Goal: Task Accomplishment & Management: Use online tool/utility

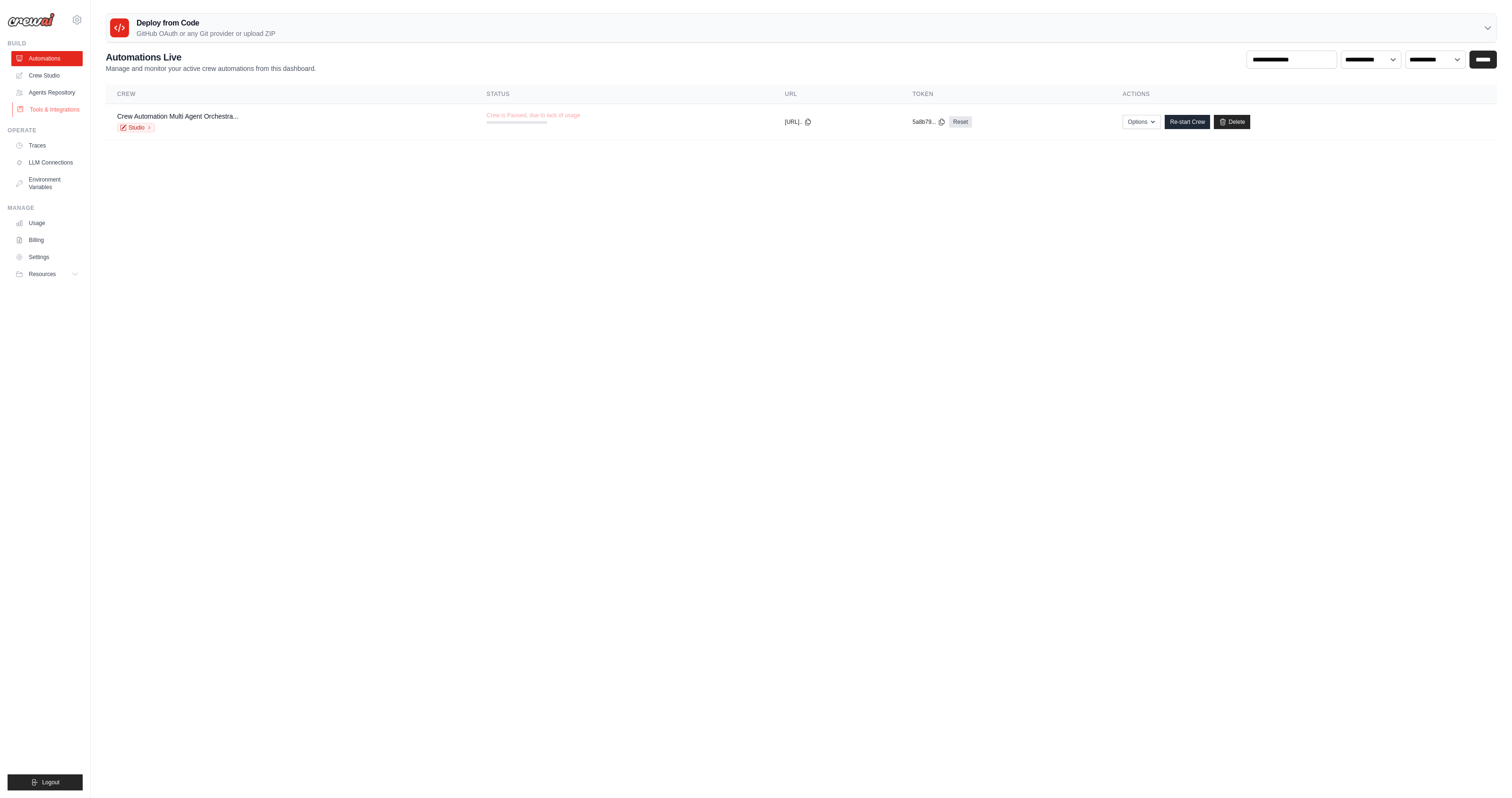
click at [38, 105] on link "Tools & Integrations" at bounding box center [48, 110] width 71 height 15
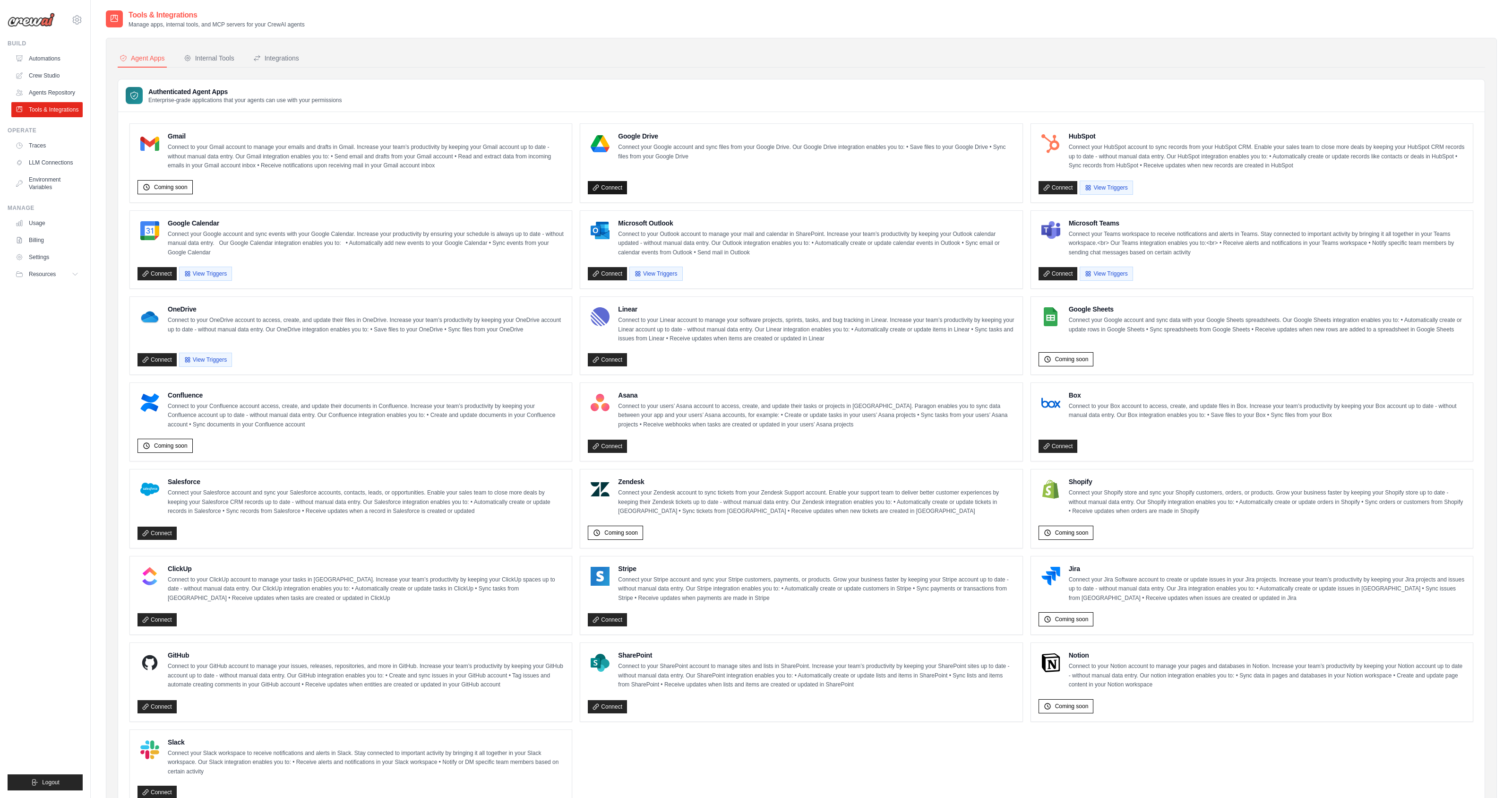
click at [601, 186] on link "Connect" at bounding box center [607, 187] width 39 height 13
click at [608, 186] on link "Connect" at bounding box center [607, 187] width 39 height 13
click at [614, 187] on link "Connect" at bounding box center [607, 187] width 39 height 13
click at [608, 188] on link "Connect" at bounding box center [607, 187] width 39 height 13
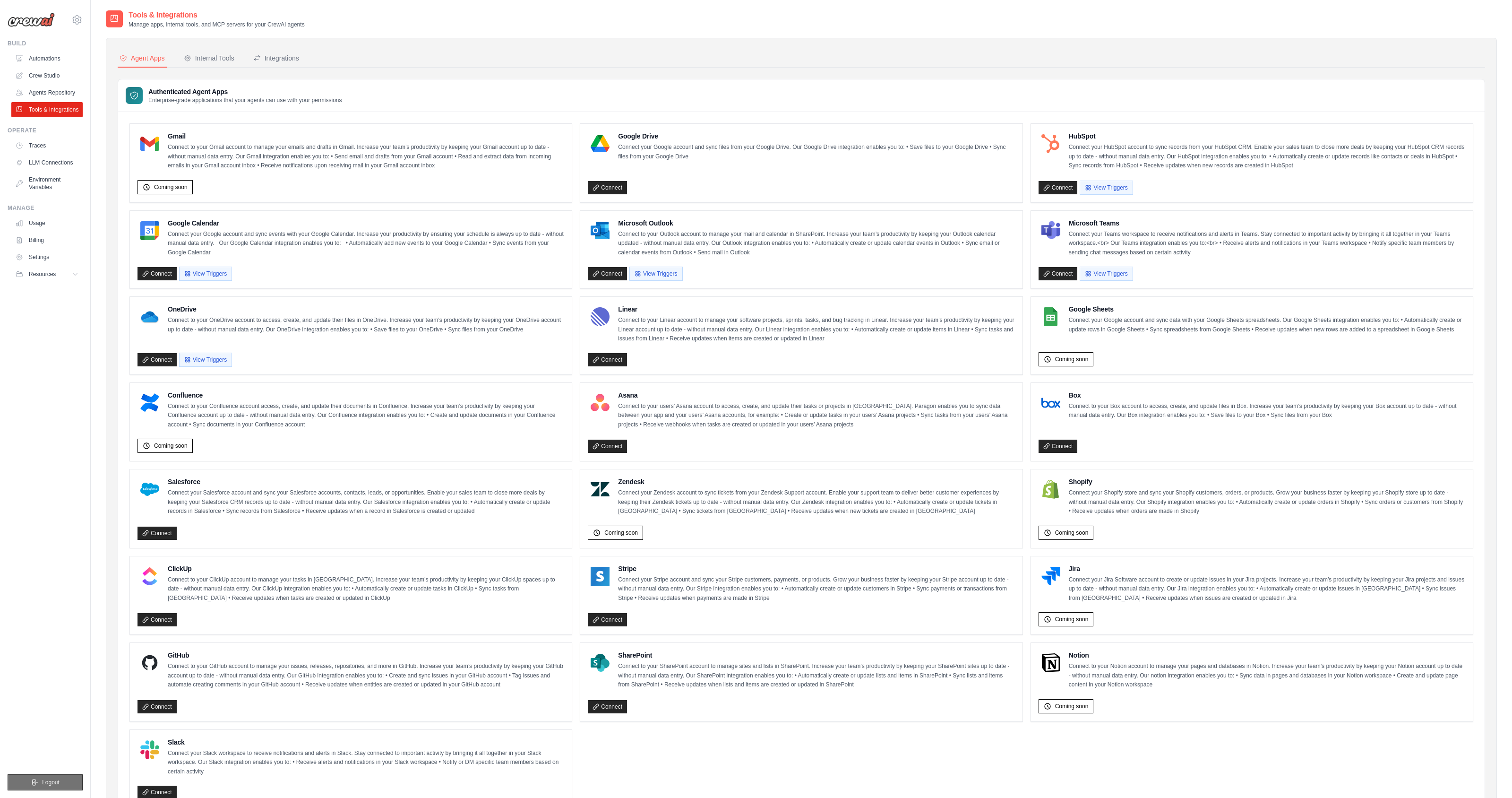
click at [52, 781] on span "Logout" at bounding box center [50, 782] width 18 height 8
click at [42, 784] on span "Logout" at bounding box center [50, 782] width 18 height 8
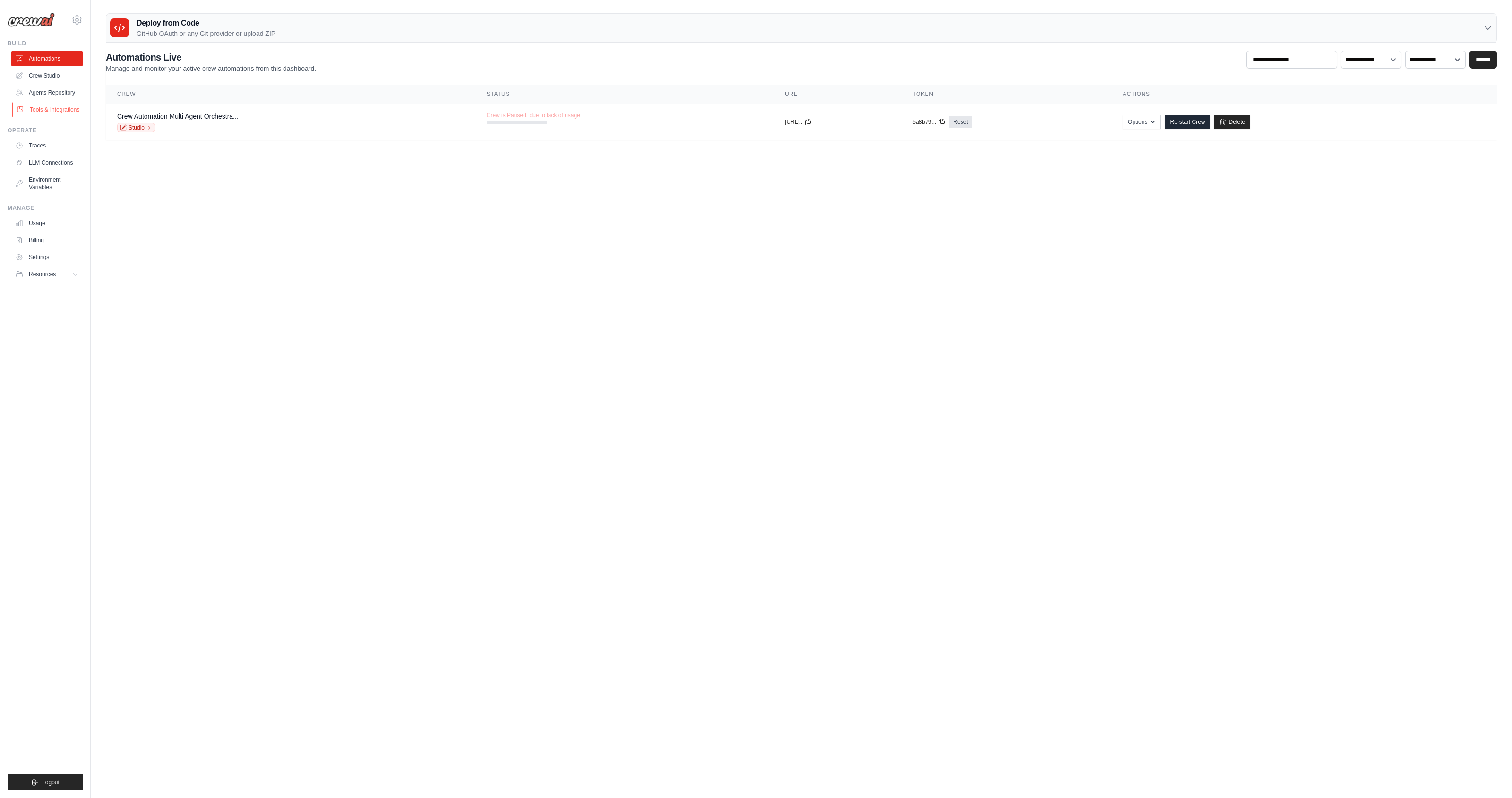
click at [66, 109] on link "Tools & Integrations" at bounding box center [48, 110] width 71 height 15
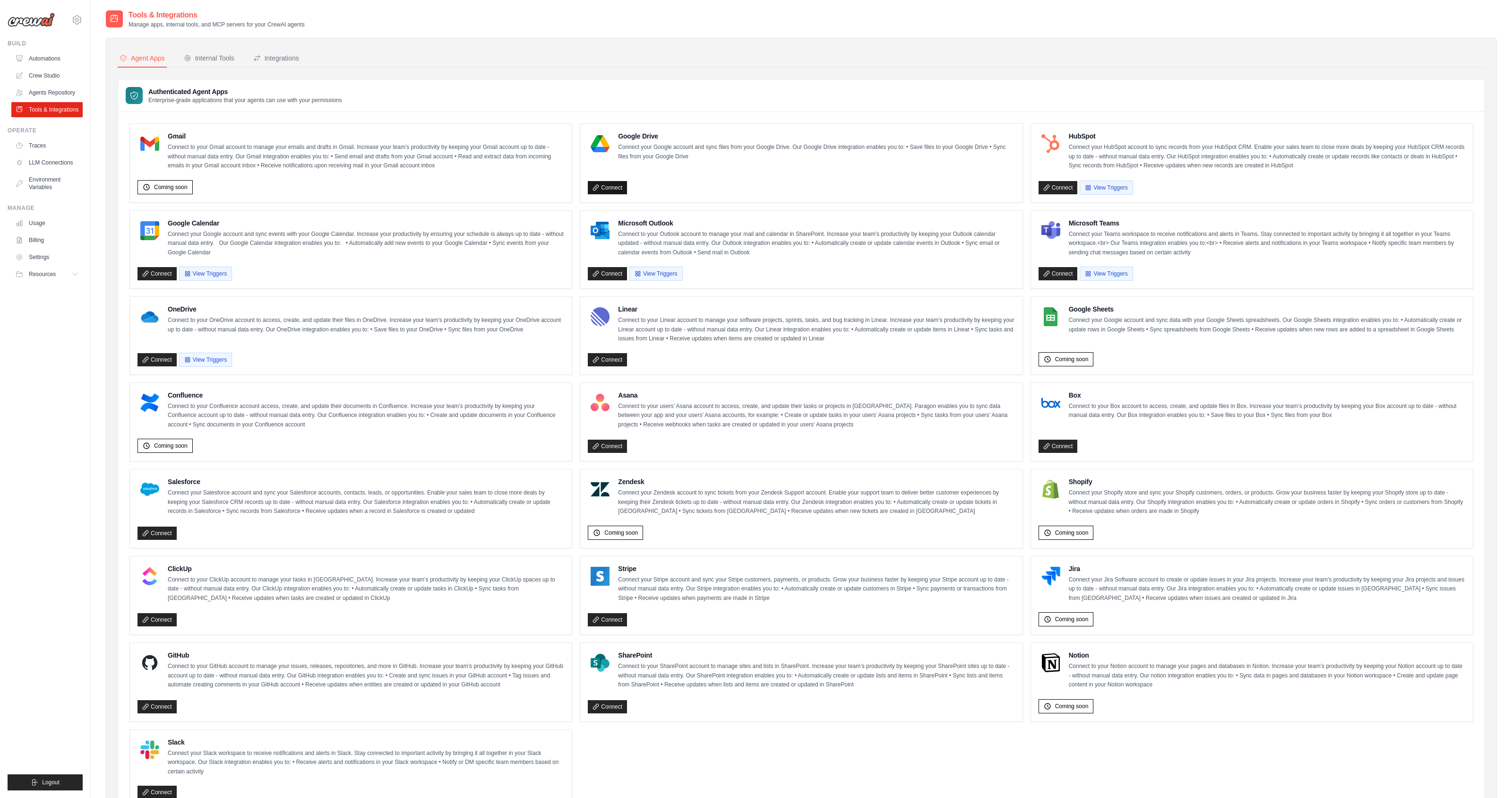
click at [604, 186] on link "Connect" at bounding box center [607, 187] width 39 height 13
